Goal: Task Accomplishment & Management: Complete application form

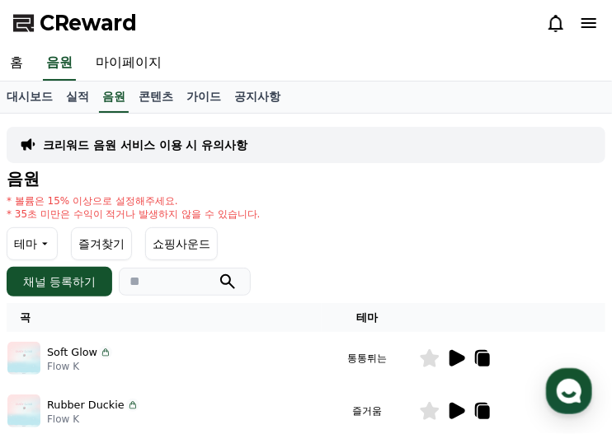
scroll to position [66, 0]
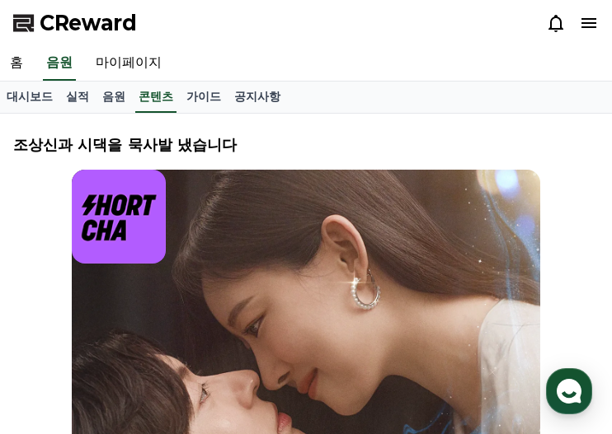
select select
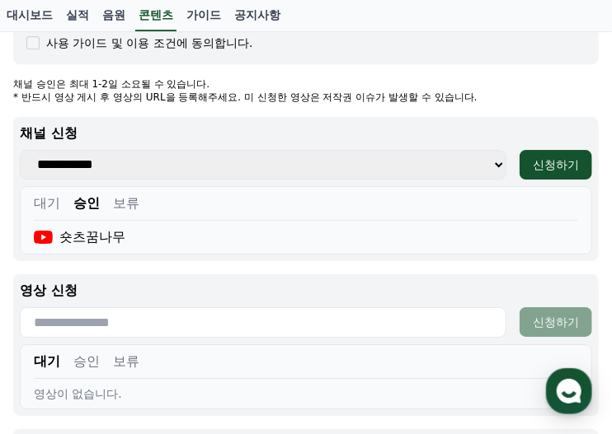
scroll to position [1340, 0]
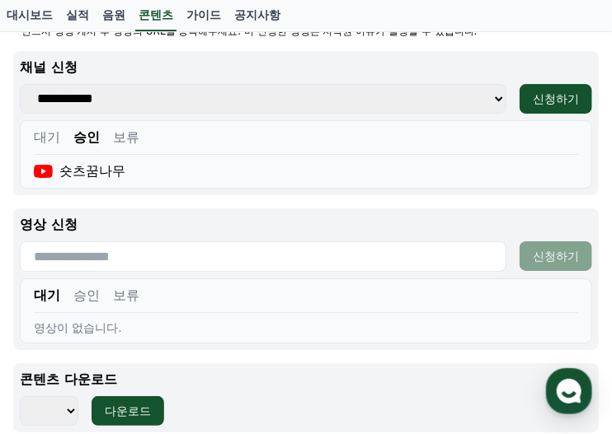
click at [93, 288] on button "승인" at bounding box center [86, 296] width 26 height 20
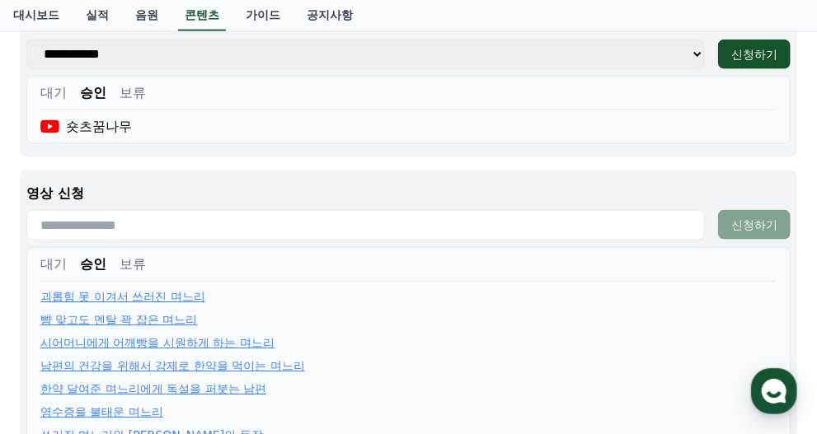
scroll to position [719, 0]
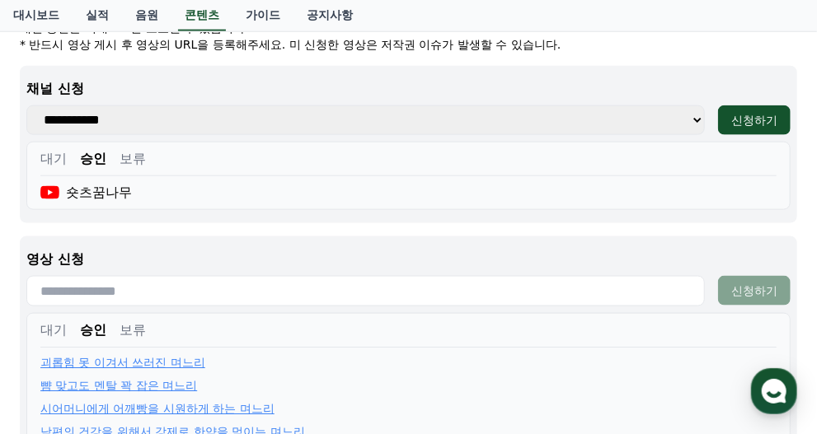
click at [349, 276] on input "text" at bounding box center [365, 291] width 678 height 31
paste input "**********"
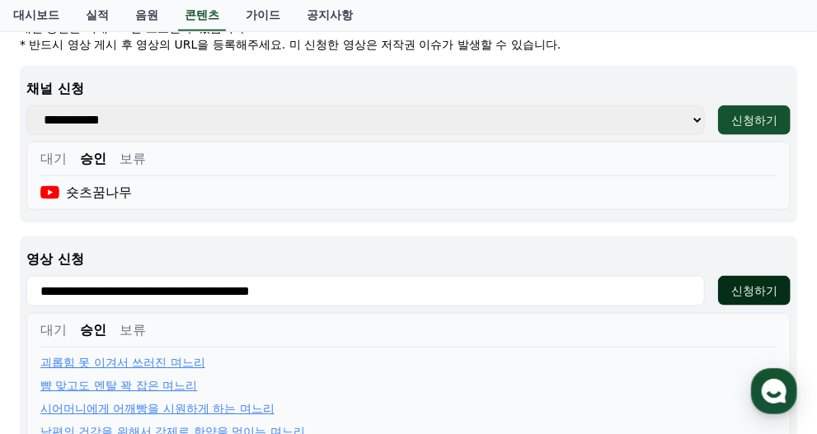
type input "**********"
click at [611, 276] on button "신청하기" at bounding box center [754, 291] width 73 height 30
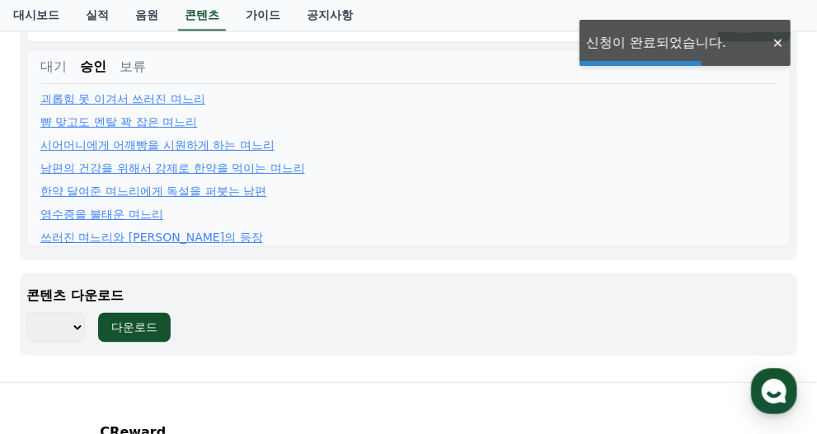
scroll to position [1049, 0]
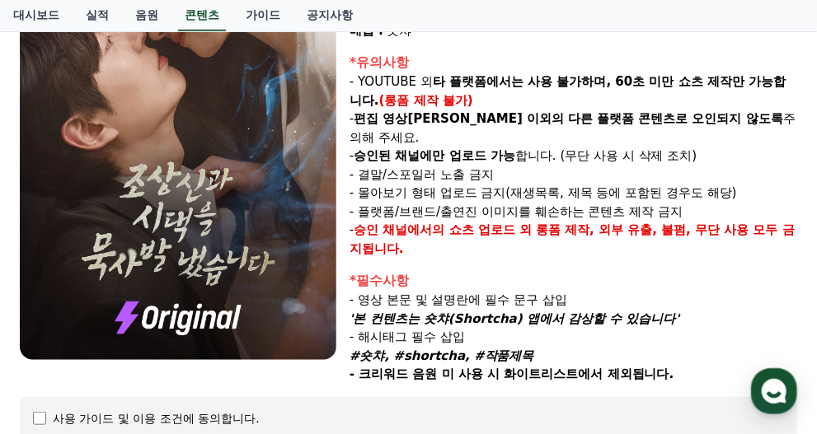
select select
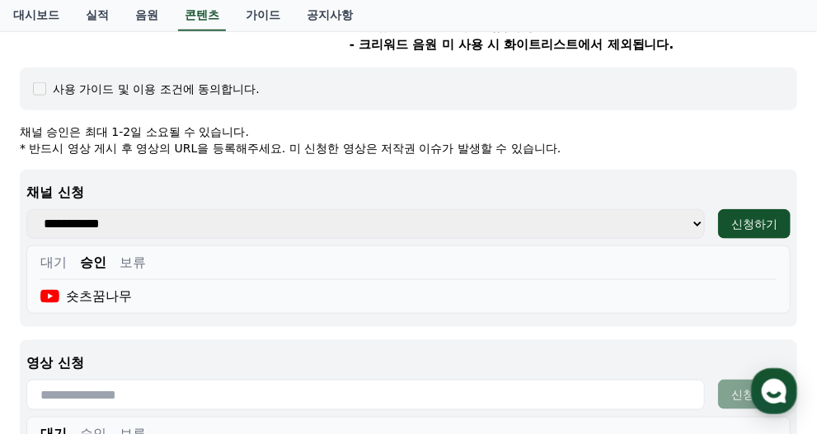
scroll to position [747, 0]
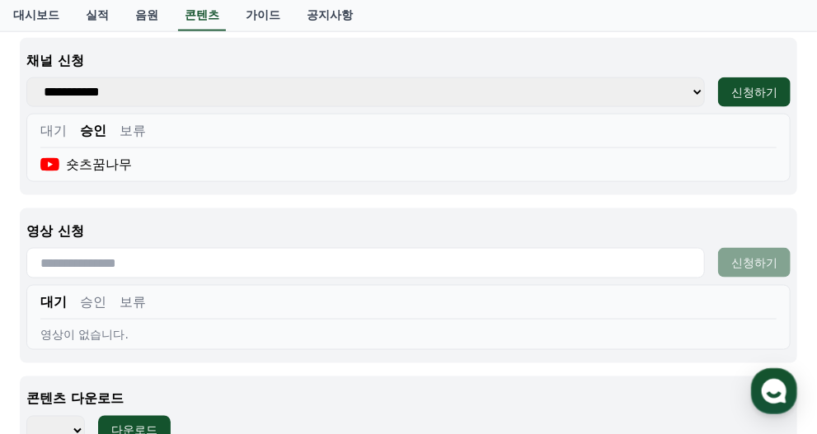
click at [106, 293] on button "승인" at bounding box center [93, 303] width 26 height 20
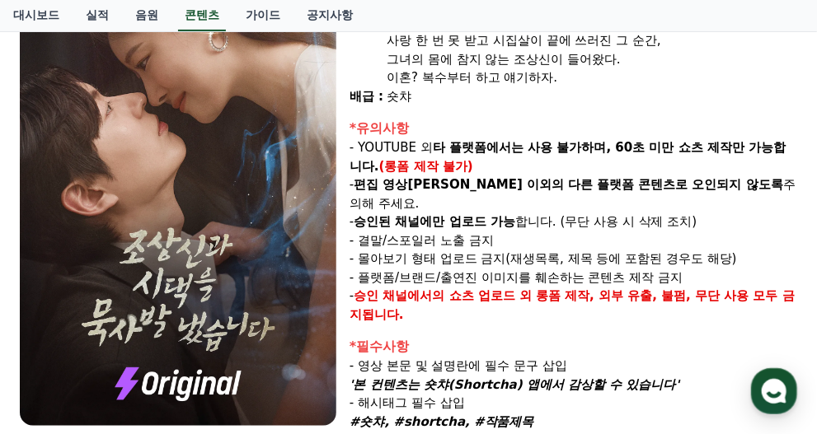
scroll to position [0, 0]
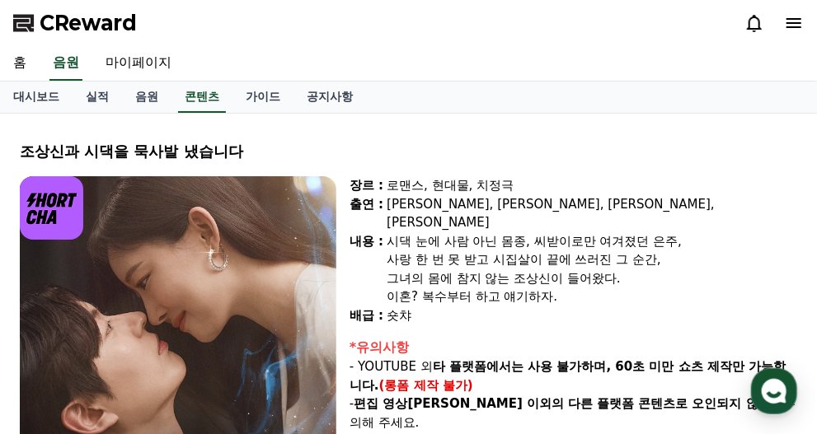
click at [185, 20] on div "CReward" at bounding box center [408, 23] width 817 height 46
